Goal: Transaction & Acquisition: Purchase product/service

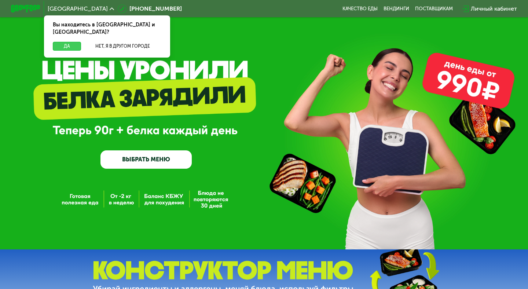
click at [70, 42] on button "Да" at bounding box center [67, 46] width 28 height 9
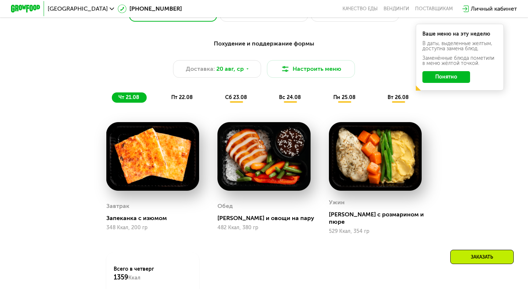
scroll to position [369, 0]
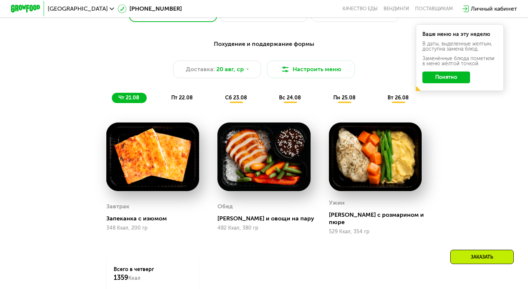
click at [446, 79] on button "Понятно" at bounding box center [446, 77] width 48 height 12
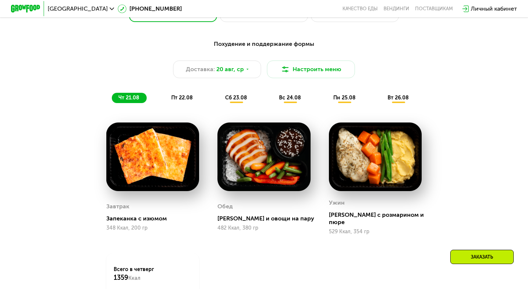
click at [272, 94] on div "сб 23.08" at bounding box center [290, 98] width 36 height 10
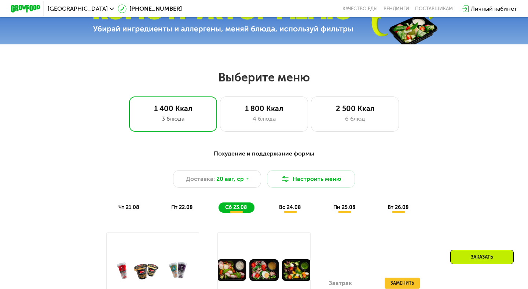
scroll to position [253, 0]
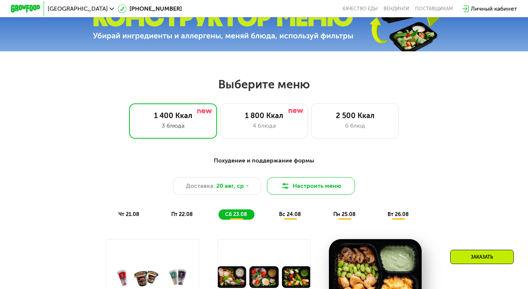
click at [283, 183] on img at bounding box center [285, 185] width 9 height 9
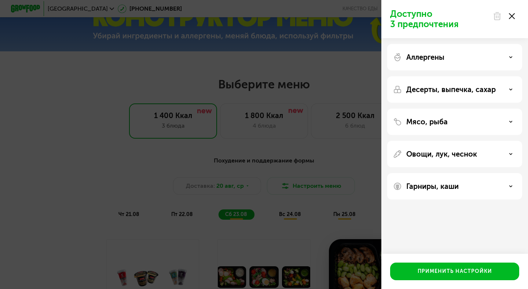
click at [464, 61] on div "Аллергены" at bounding box center [454, 57] width 123 height 9
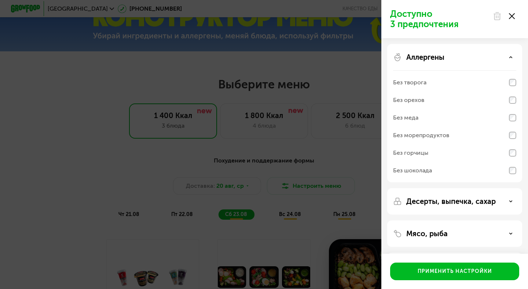
click at [464, 61] on div "Аллергены" at bounding box center [454, 57] width 123 height 9
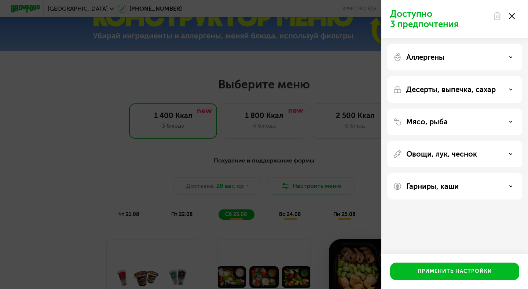
click at [460, 108] on div "Десерты, выпечка, сахар" at bounding box center [454, 121] width 135 height 26
click at [509, 89] on icon at bounding box center [511, 90] width 4 height 4
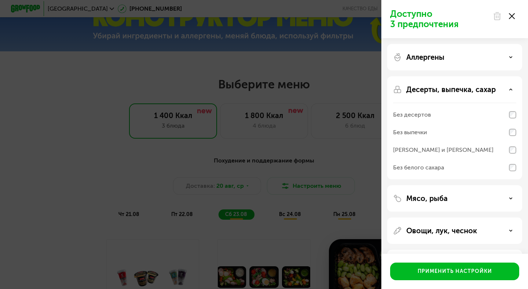
click at [509, 89] on icon at bounding box center [511, 90] width 4 height 4
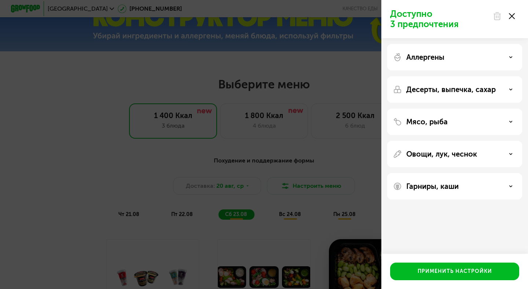
click at [501, 153] on div "Овощи, лук, чеснок" at bounding box center [454, 154] width 123 height 9
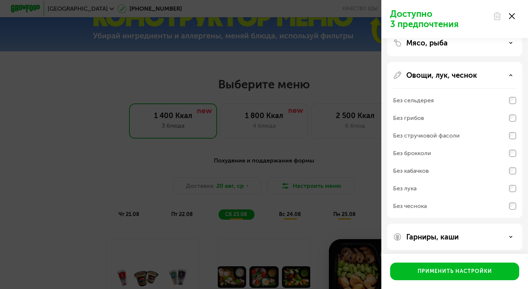
scroll to position [82, 0]
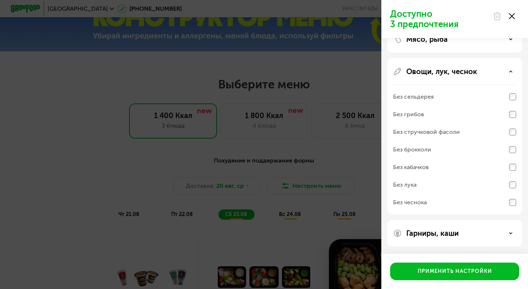
click at [479, 233] on div "Гарниры, каши" at bounding box center [454, 233] width 123 height 9
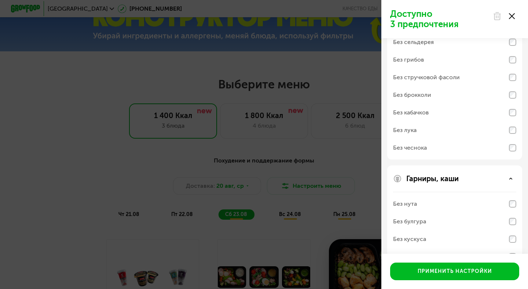
scroll to position [177, 0]
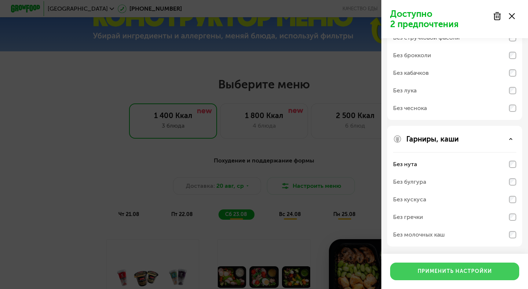
click at [458, 271] on div "Применить настройки" at bounding box center [454, 271] width 74 height 7
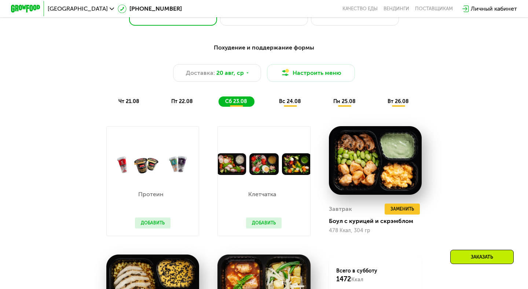
scroll to position [385, 0]
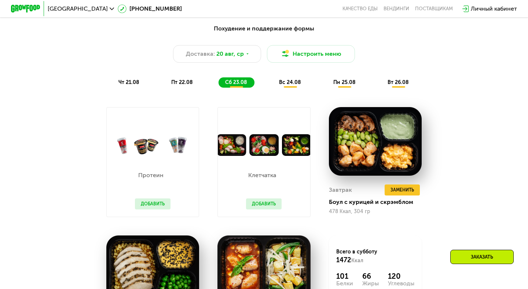
click at [292, 83] on span "вс 24.08" at bounding box center [290, 82] width 22 height 6
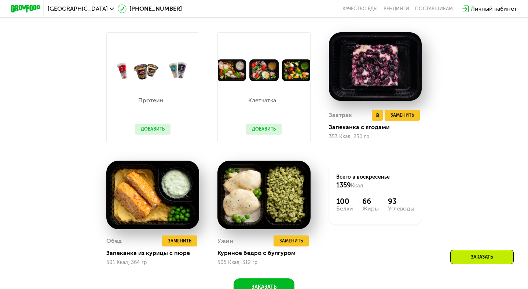
scroll to position [458, 0]
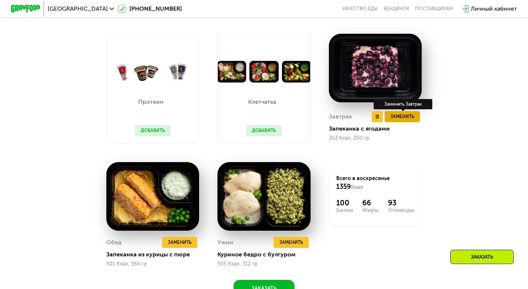
click at [396, 114] on span "Заменить" at bounding box center [401, 116] width 23 height 7
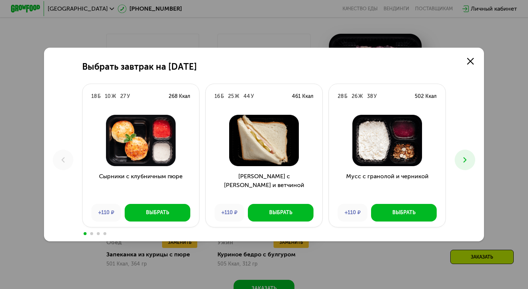
click at [466, 161] on icon at bounding box center [464, 159] width 9 height 9
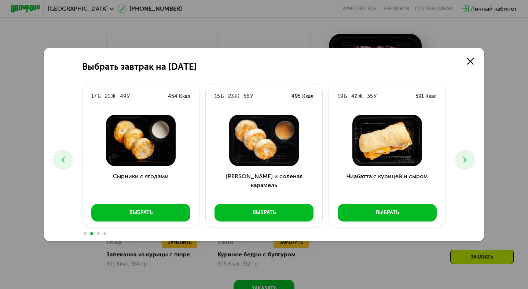
click at [466, 161] on icon at bounding box center [464, 159] width 9 height 9
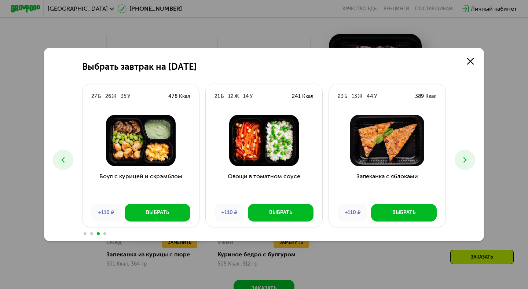
click at [466, 161] on icon at bounding box center [464, 159] width 9 height 9
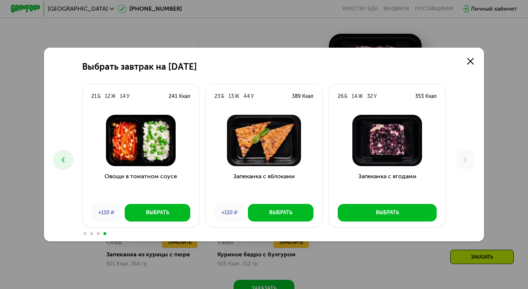
click at [61, 161] on icon at bounding box center [63, 159] width 9 height 9
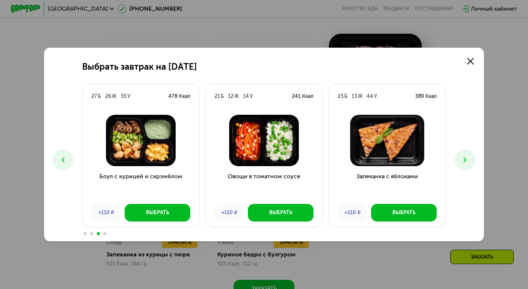
click at [61, 161] on icon at bounding box center [63, 159] width 9 height 9
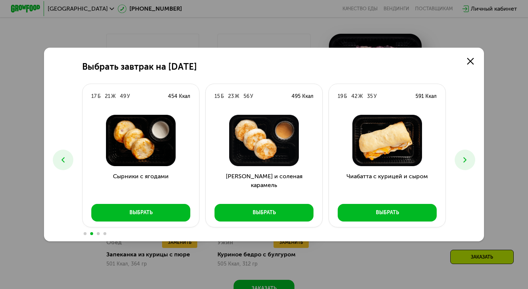
click at [61, 161] on icon at bounding box center [63, 159] width 9 height 9
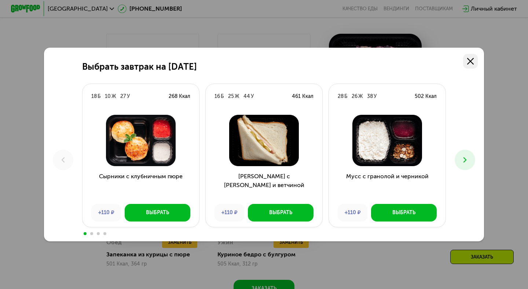
click at [471, 61] on icon at bounding box center [470, 61] width 7 height 7
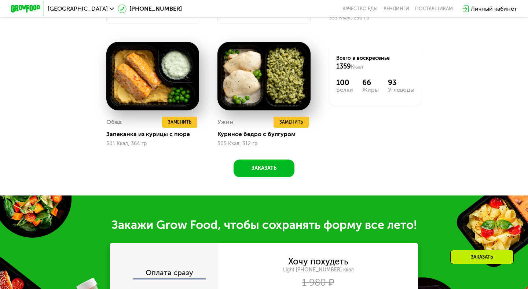
scroll to position [555, 0]
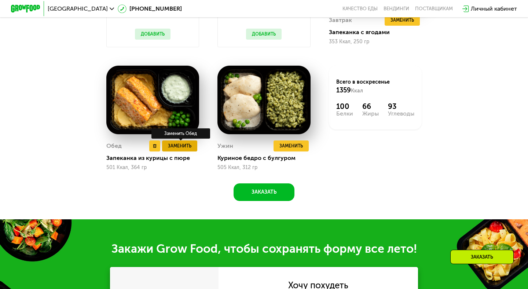
click at [189, 149] on button "Заменить" at bounding box center [179, 145] width 35 height 11
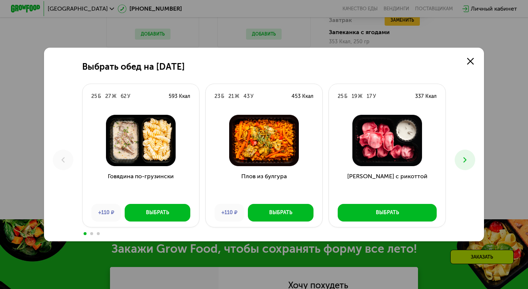
click at [461, 167] on button at bounding box center [465, 160] width 21 height 21
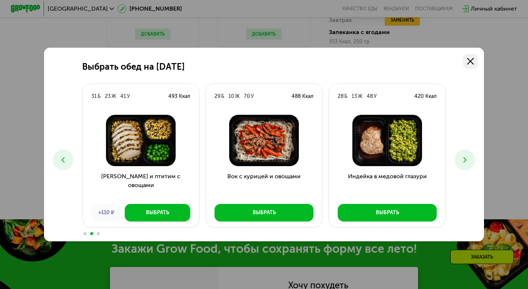
click at [468, 66] on link at bounding box center [470, 61] width 15 height 15
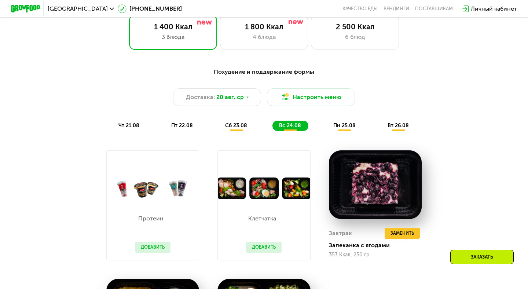
scroll to position [342, 0]
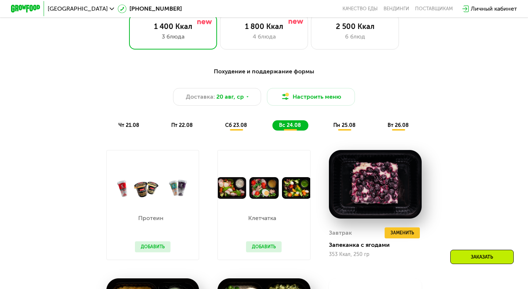
click at [267, 203] on div "Клетчатка Добавить" at bounding box center [264, 229] width 50 height 61
click at [267, 247] on button "Добавить" at bounding box center [264, 246] width 36 height 11
